Goal: Task Accomplishment & Management: Use online tool/utility

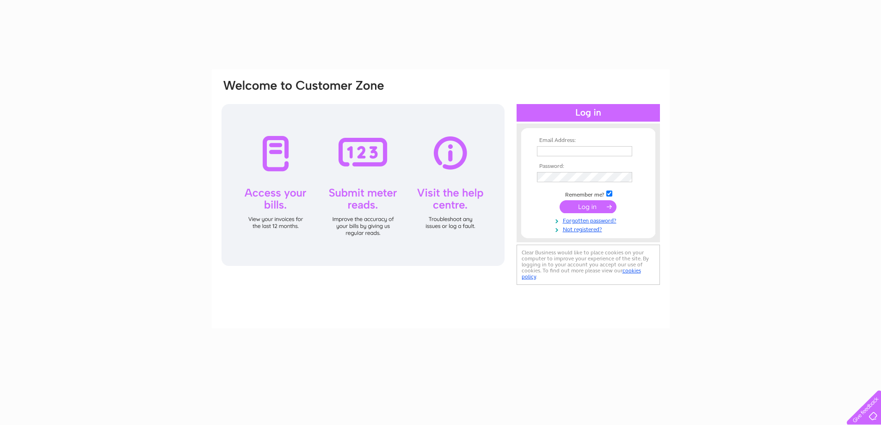
click at [571, 151] on input "text" at bounding box center [584, 151] width 95 height 10
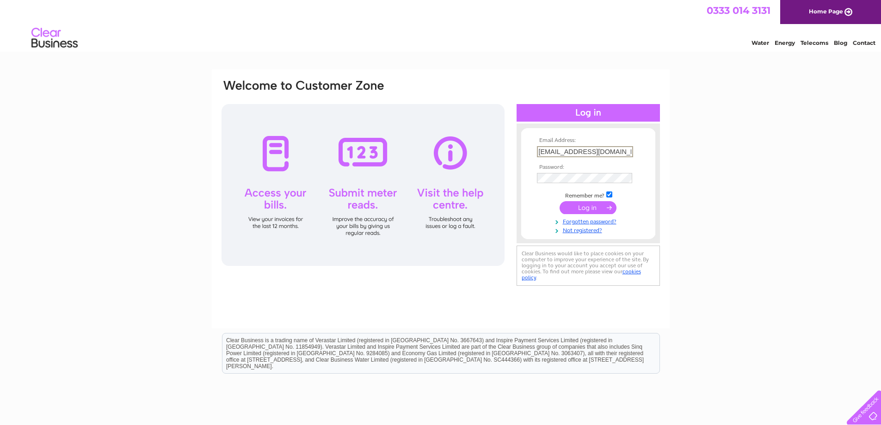
type input "[EMAIL_ADDRESS][DOMAIN_NAME]"
click at [560, 201] on input "submit" at bounding box center [588, 207] width 57 height 13
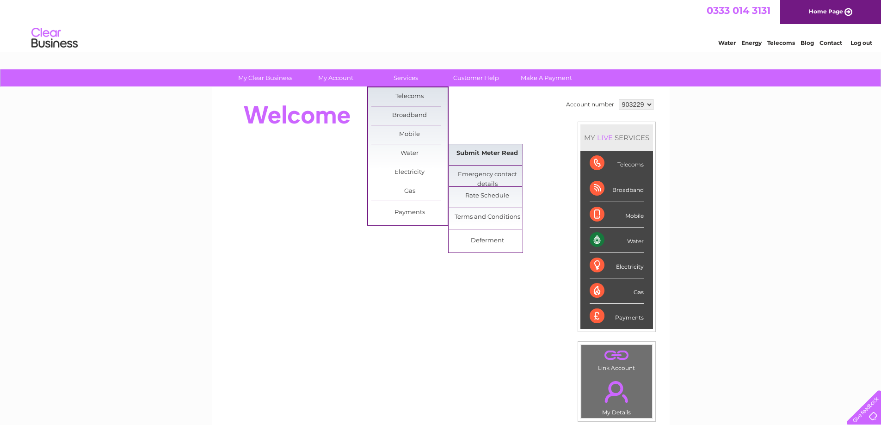
click at [475, 149] on link "Submit Meter Read" at bounding box center [487, 153] width 76 height 19
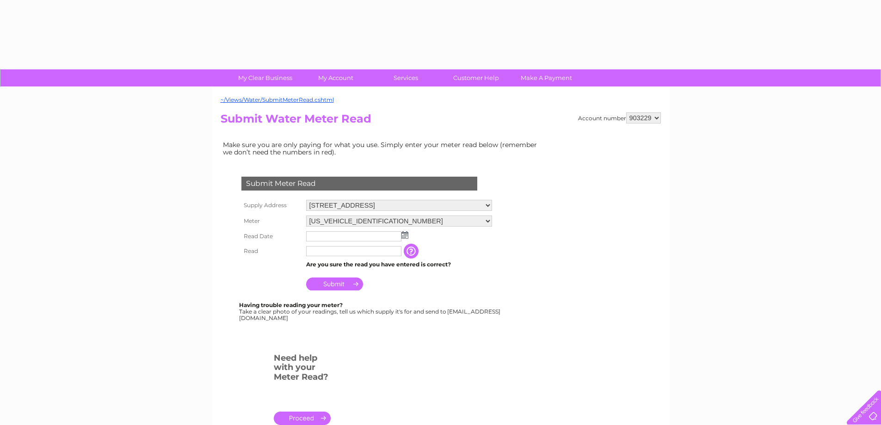
click at [324, 233] on input "text" at bounding box center [353, 236] width 95 height 10
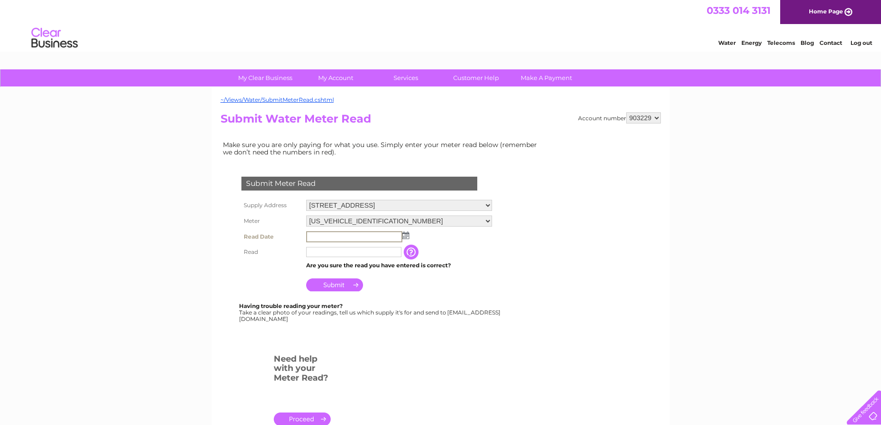
click at [325, 233] on input "text" at bounding box center [354, 236] width 96 height 11
click at [330, 230] on td at bounding box center [399, 236] width 191 height 15
click at [338, 245] on td at bounding box center [354, 251] width 100 height 15
click at [337, 237] on input "text" at bounding box center [353, 236] width 95 height 10
click at [408, 236] on td at bounding box center [399, 236] width 191 height 15
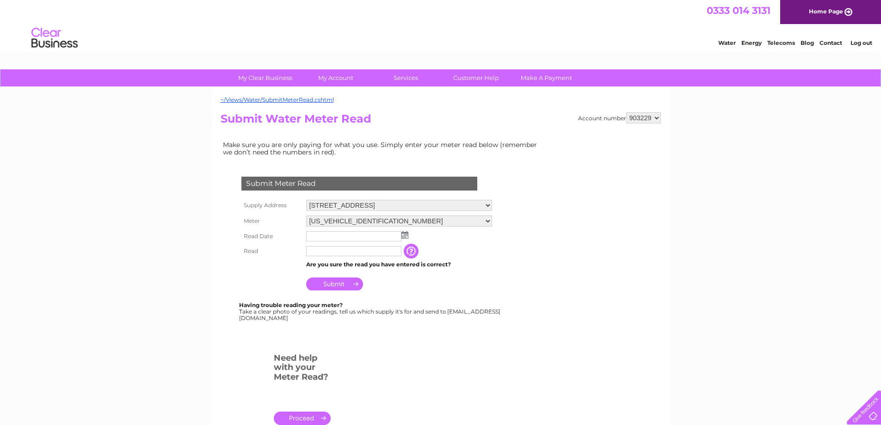
click at [404, 234] on img at bounding box center [404, 234] width 7 height 7
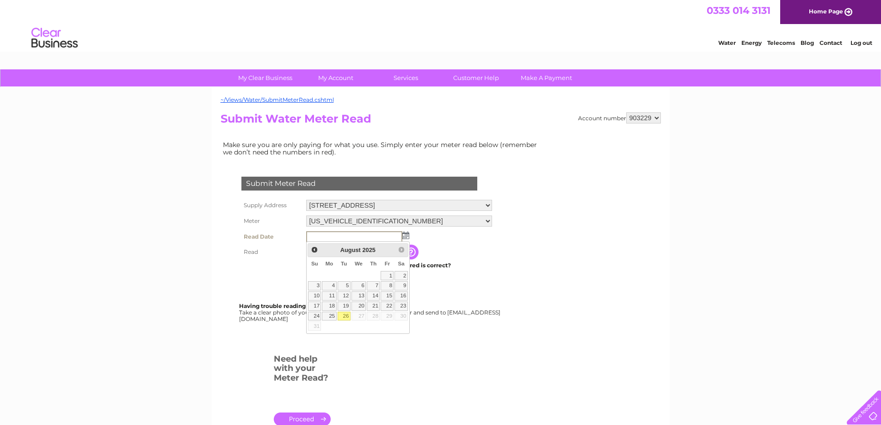
click at [346, 314] on link "26" at bounding box center [344, 316] width 13 height 9
type input "2025/08/26"
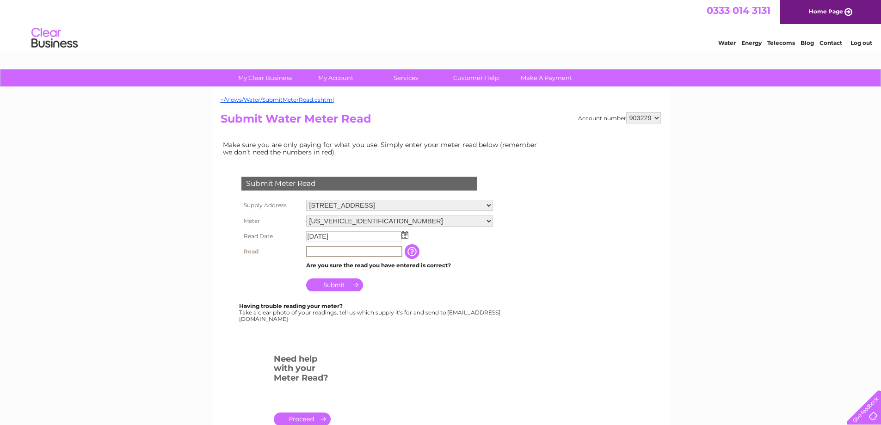
click at [336, 249] on input "text" at bounding box center [354, 251] width 96 height 11
type input "110"
click at [340, 284] on input "Submit" at bounding box center [334, 284] width 57 height 13
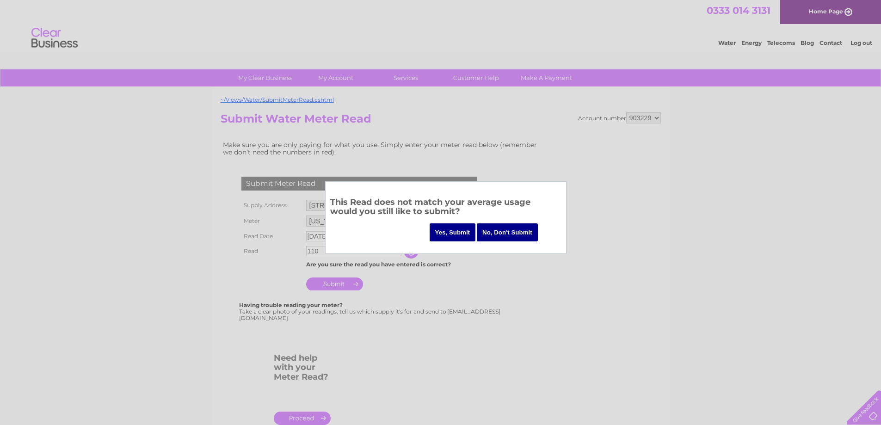
click at [451, 232] on input "Yes, Submit" at bounding box center [453, 232] width 46 height 18
